Goal: Find specific page/section: Locate a particular part of the current website

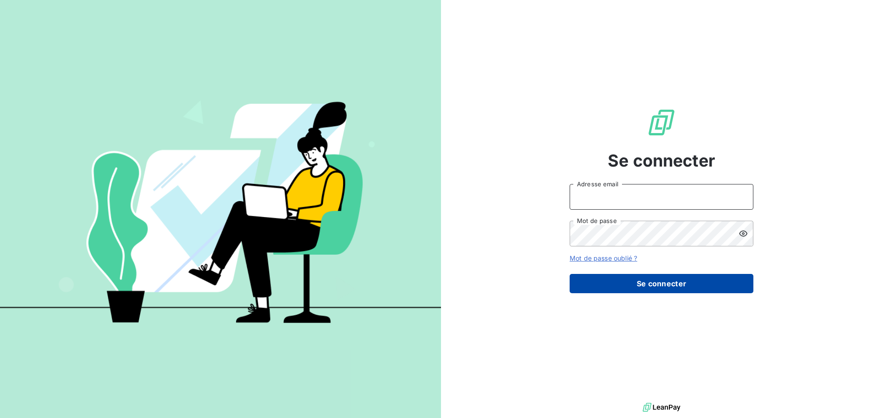
type input "[PERSON_NAME][EMAIL_ADDRESS][DOMAIN_NAME]"
click at [689, 279] on button "Se connecter" at bounding box center [662, 283] width 184 height 19
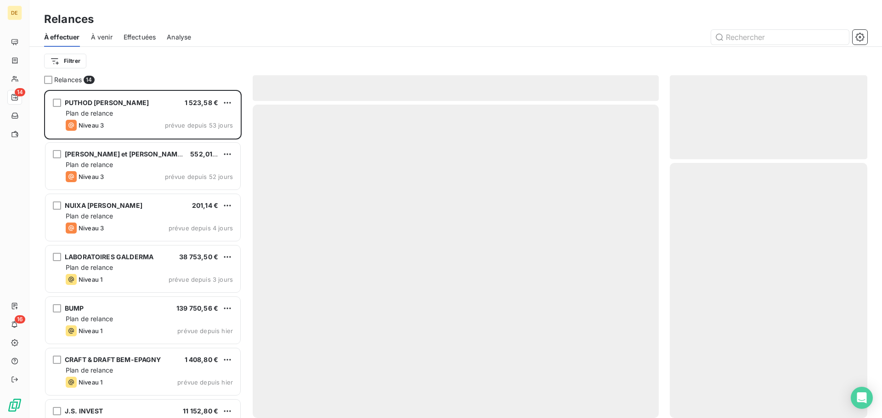
scroll to position [322, 191]
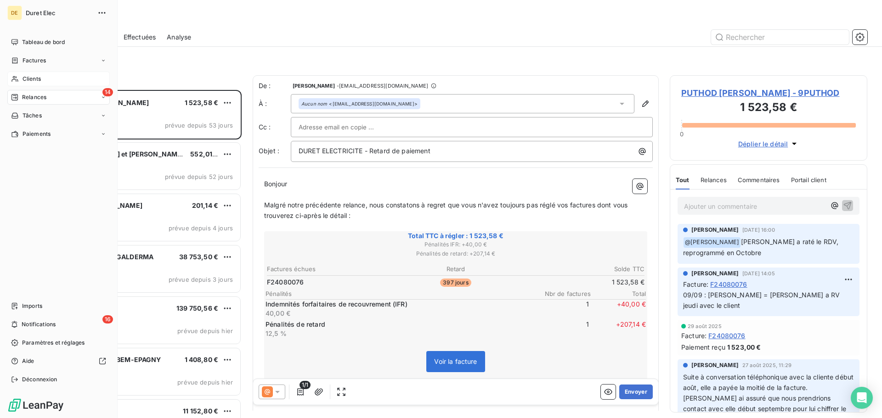
click at [33, 79] on span "Clients" at bounding box center [32, 79] width 18 height 8
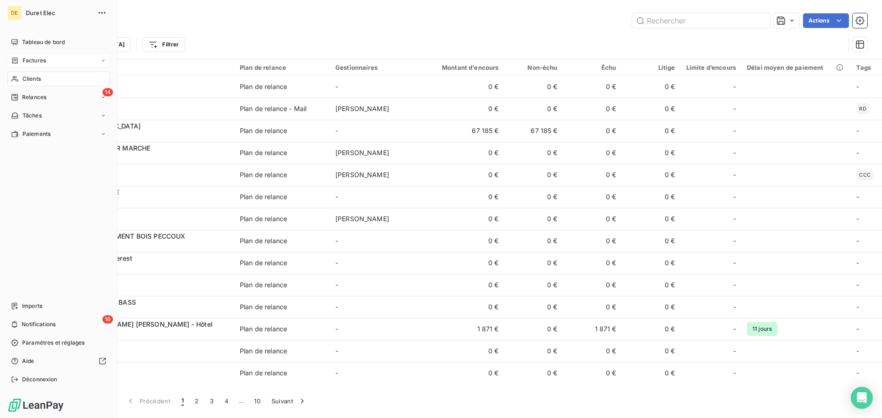
drag, startPoint x: 25, startPoint y: 60, endPoint x: 69, endPoint y: 56, distance: 44.3
click at [26, 60] on span "Factures" at bounding box center [34, 61] width 23 height 8
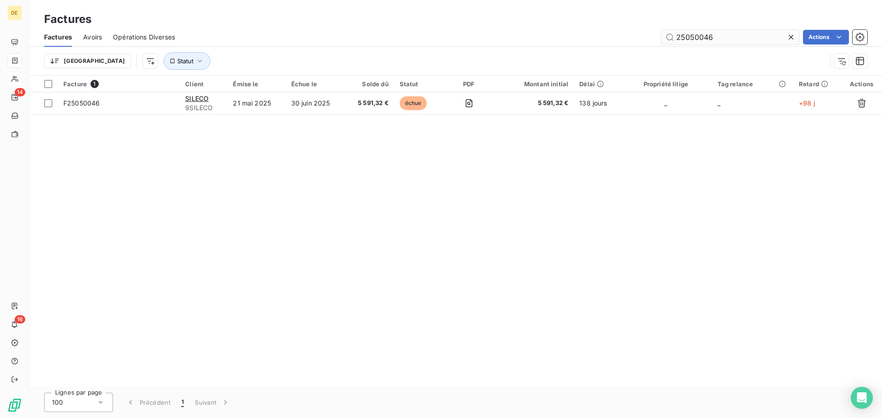
drag, startPoint x: 717, startPoint y: 37, endPoint x: 691, endPoint y: 39, distance: 25.8
click at [691, 39] on input "25050046" at bounding box center [730, 37] width 138 height 15
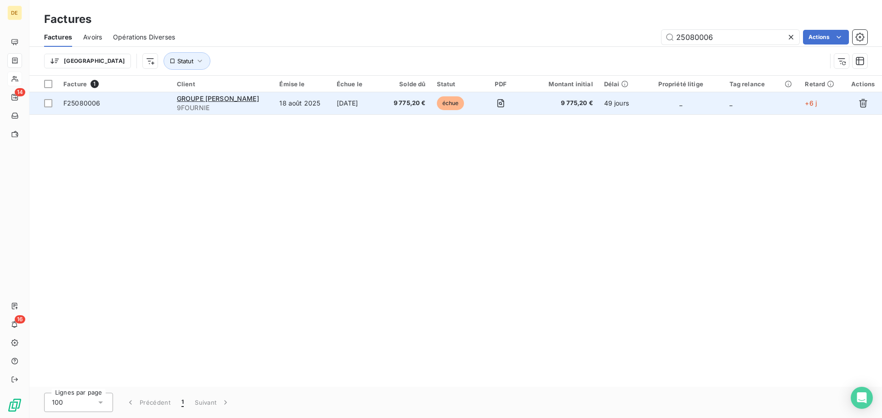
type input "25080006"
click at [277, 101] on td "18 août 2025" at bounding box center [302, 103] width 57 height 22
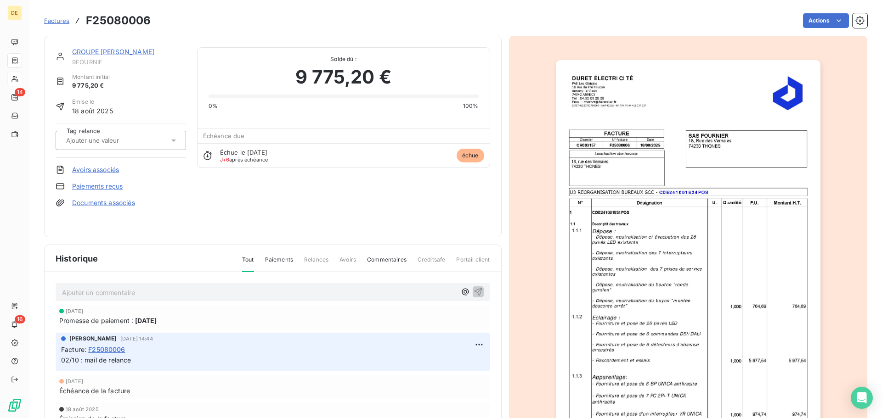
click at [73, 295] on p "Ajouter un commentaire ﻿" at bounding box center [259, 292] width 394 height 11
drag, startPoint x: 109, startPoint y: 293, endPoint x: 95, endPoint y: 293, distance: 14.2
click at [95, 293] on span "Retour de ùaom = la facture fera l'objet d'un virement Mardi prochain" at bounding box center [168, 292] width 213 height 8
click at [483, 289] on div "Retour de mail = la facture fera l'objet d'un virement Mardi prochain" at bounding box center [273, 291] width 435 height 17
click at [476, 293] on icon "button" at bounding box center [478, 291] width 9 height 9
